Goal: Task Accomplishment & Management: Manage account settings

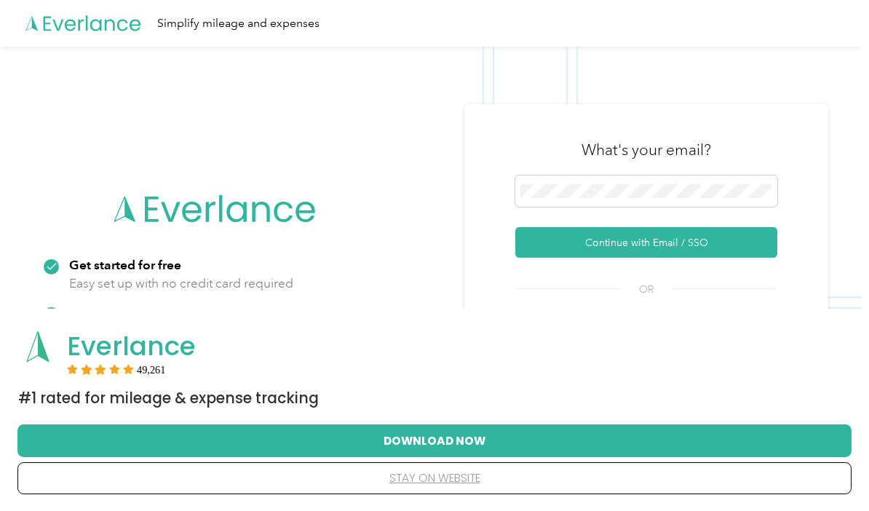
click at [739, 258] on button "Continue with Email / SSO" at bounding box center [646, 242] width 262 height 31
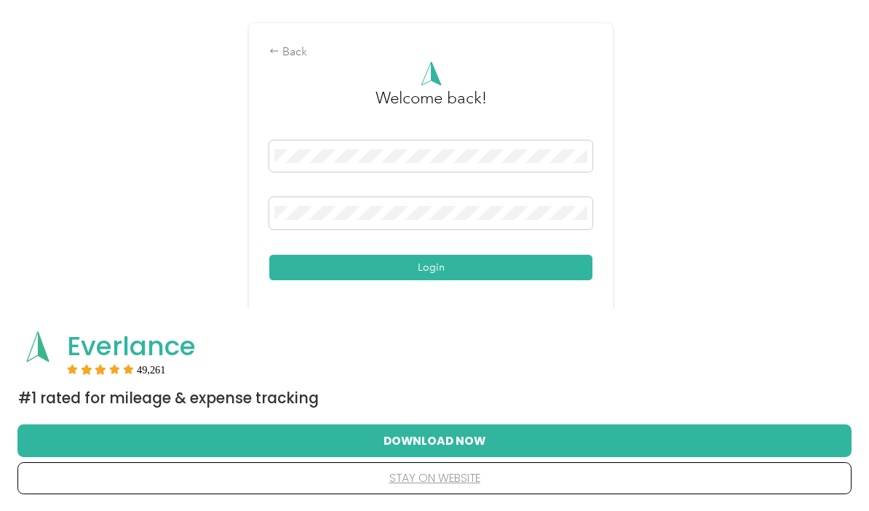
scroll to position [87, 0]
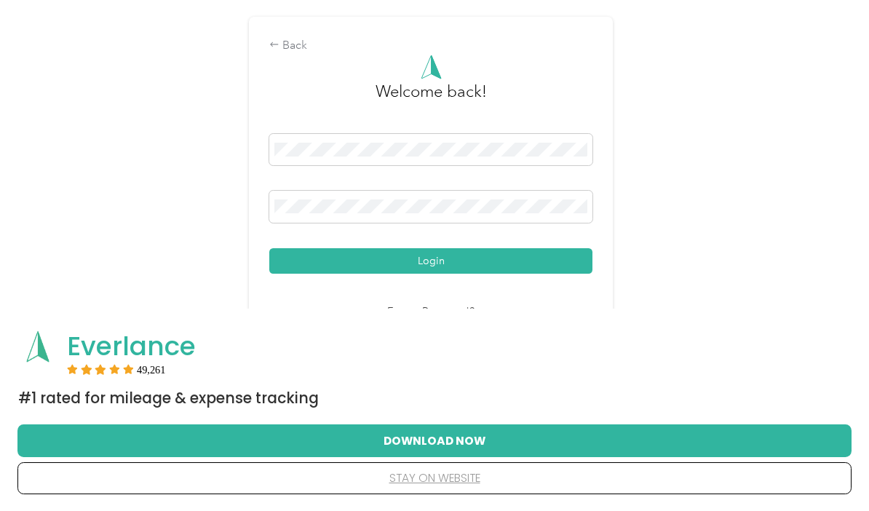
click at [559, 274] on button "Login" at bounding box center [430, 260] width 323 height 25
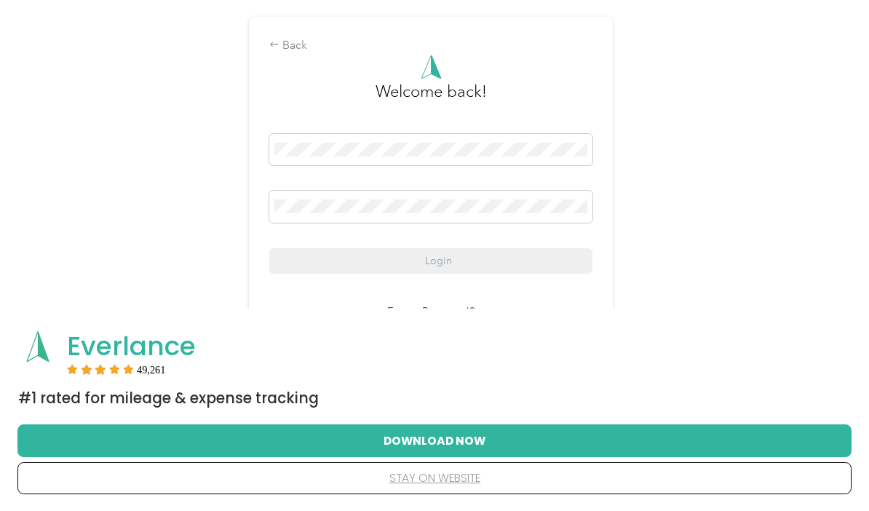
scroll to position [145, 0]
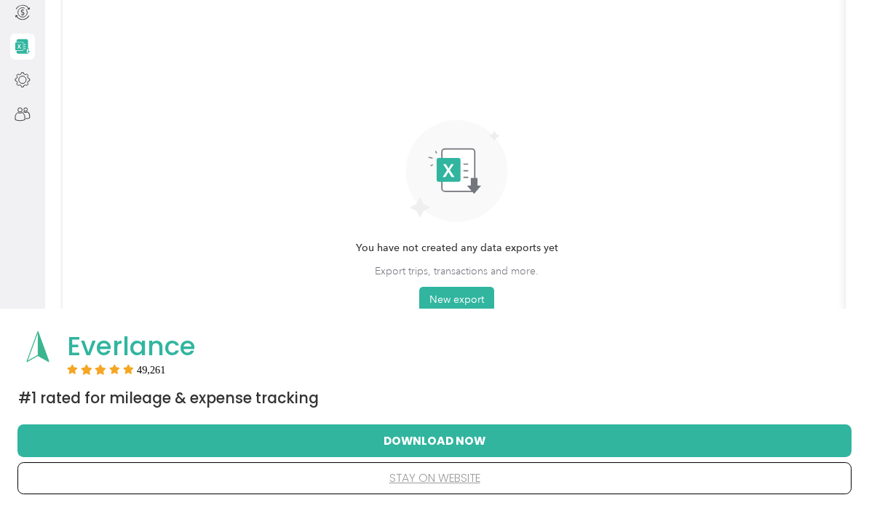
click at [437, 482] on button "stay on website" at bounding box center [435, 478] width 788 height 31
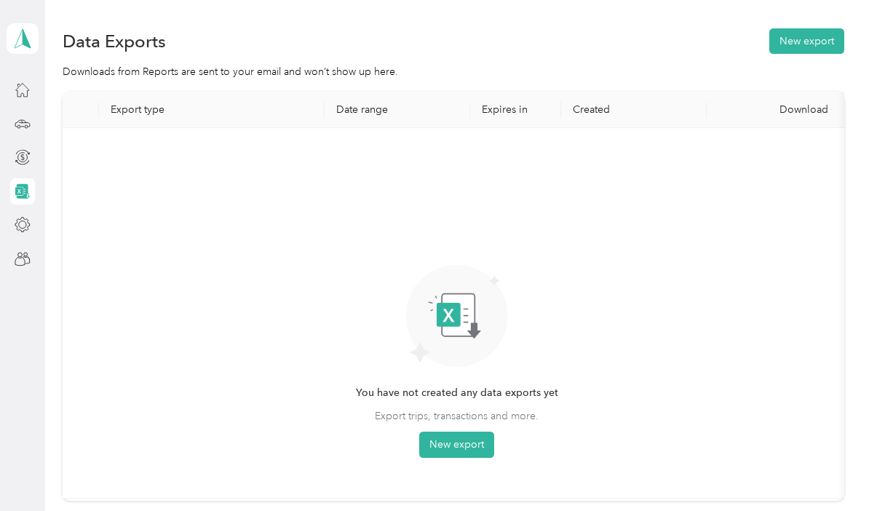
click at [33, 76] on div at bounding box center [22, 89] width 25 height 26
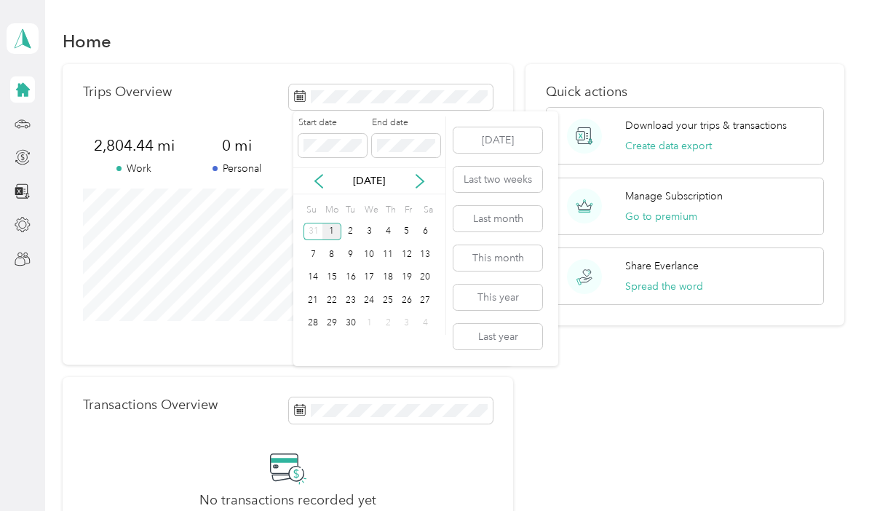
click at [513, 206] on button "Last month" at bounding box center [497, 218] width 89 height 25
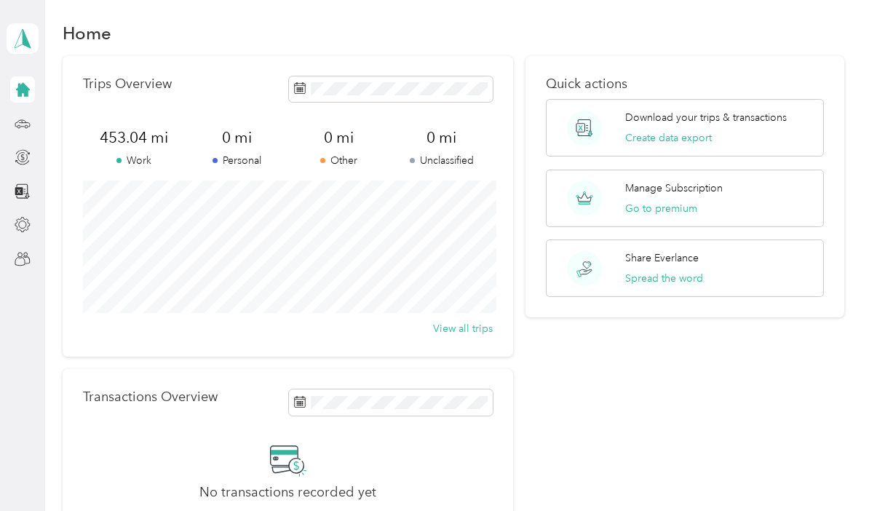
scroll to position [25, 0]
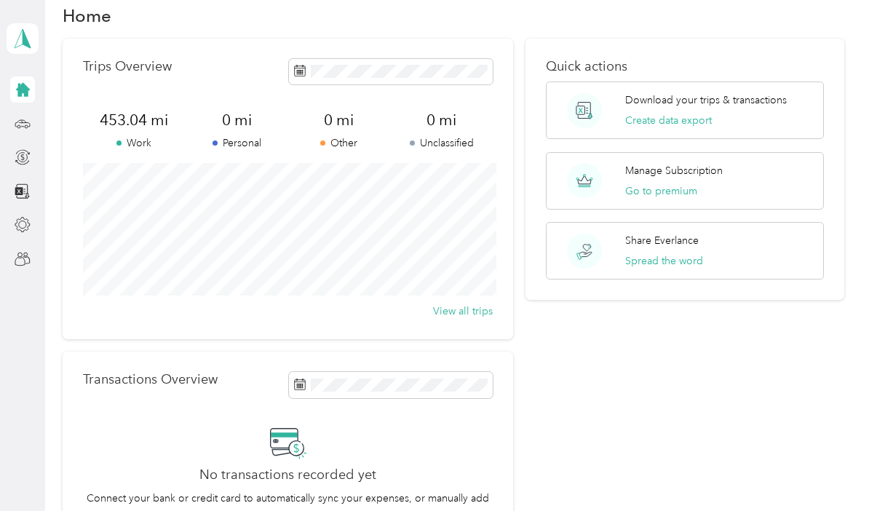
click at [482, 317] on button "View all trips" at bounding box center [463, 311] width 60 height 15
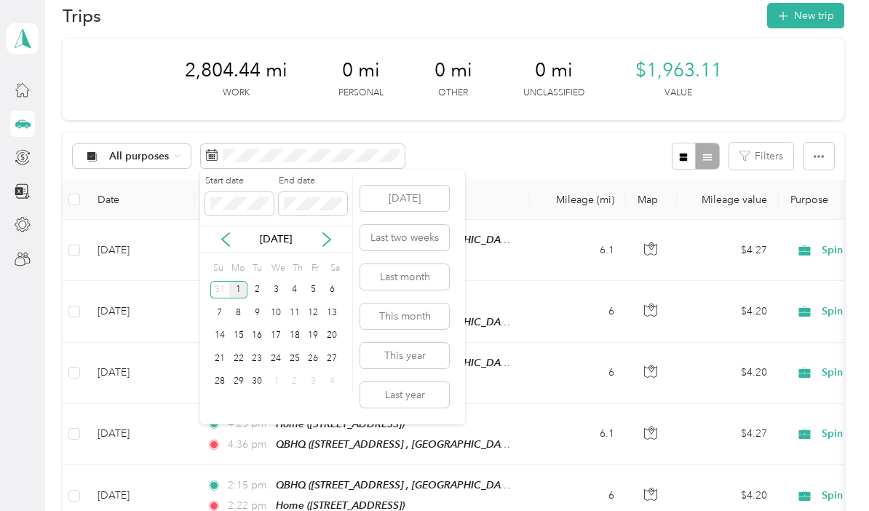
click at [430, 277] on button "Last month" at bounding box center [404, 276] width 89 height 25
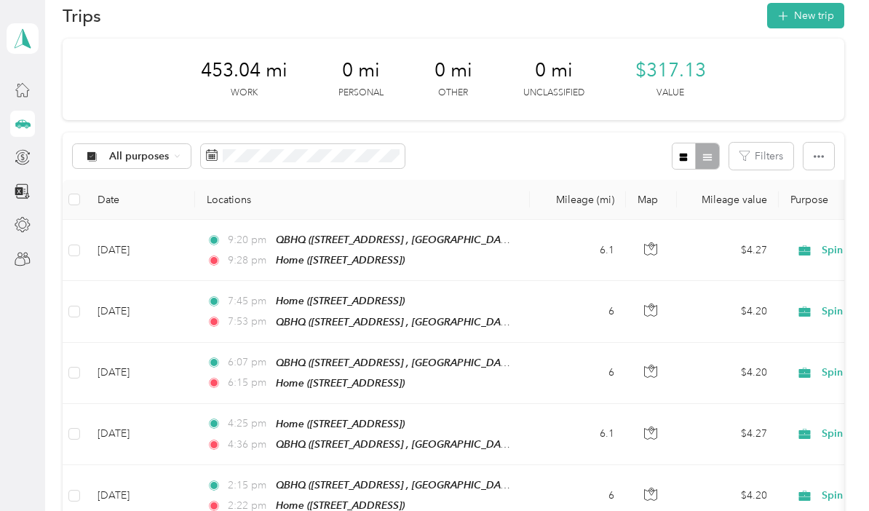
click at [24, 121] on icon at bounding box center [23, 124] width 16 height 16
click at [18, 85] on icon at bounding box center [23, 90] width 16 height 16
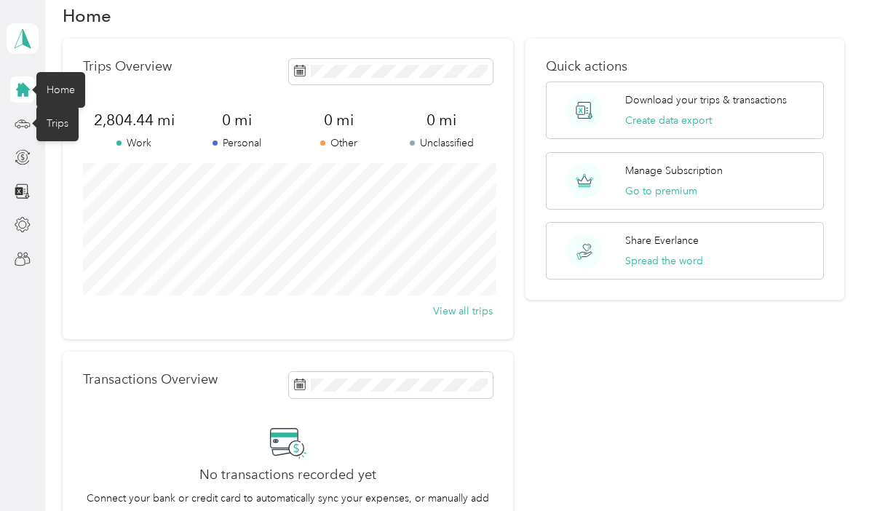
click at [25, 124] on icon at bounding box center [23, 124] width 16 height 16
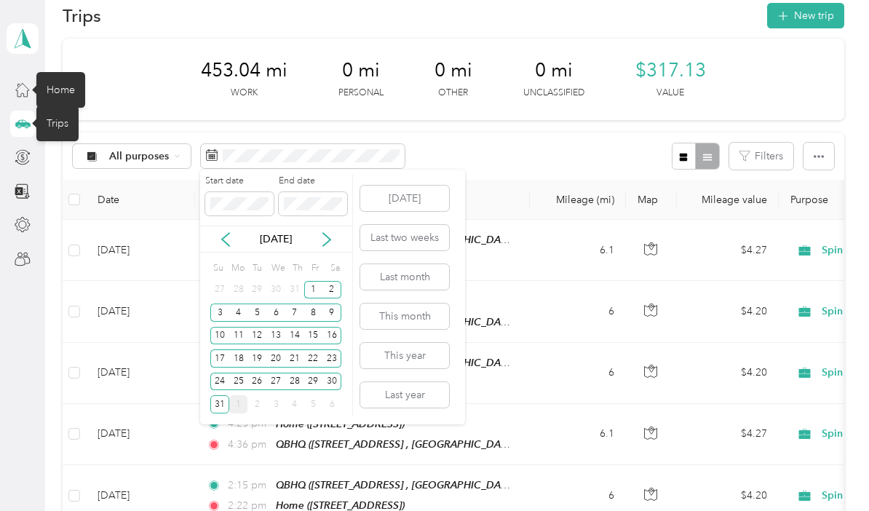
click at [422, 354] on button "This year" at bounding box center [404, 355] width 89 height 25
